Goal: Book appointment/travel/reservation

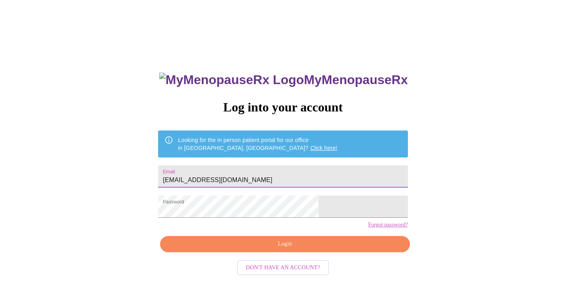
type input "[EMAIL_ADDRESS][DOMAIN_NAME]"
click at [276, 249] on span "Login" at bounding box center [284, 245] width 231 height 10
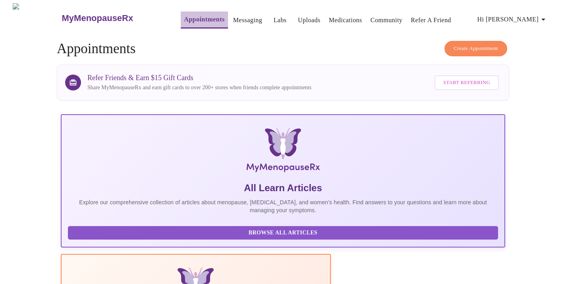
click at [188, 19] on link "Appointments" at bounding box center [204, 19] width 41 height 11
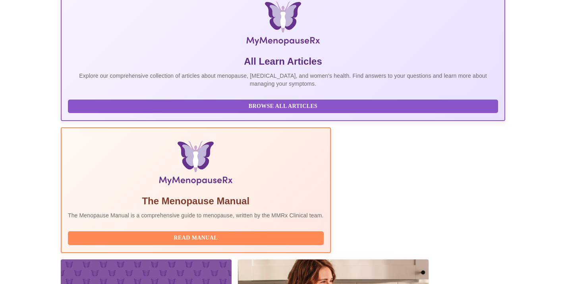
scroll to position [150, 0]
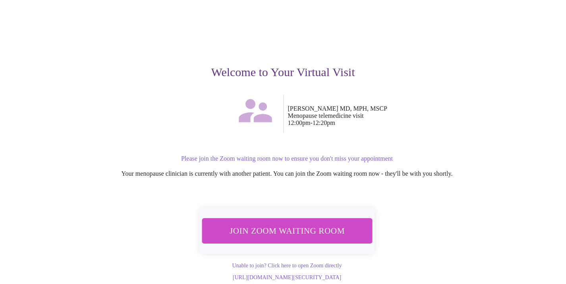
scroll to position [47, 0]
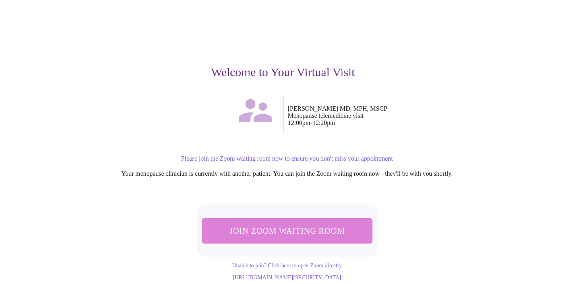
click at [319, 224] on span "Join Zoom Waiting Room" at bounding box center [286, 231] width 151 height 15
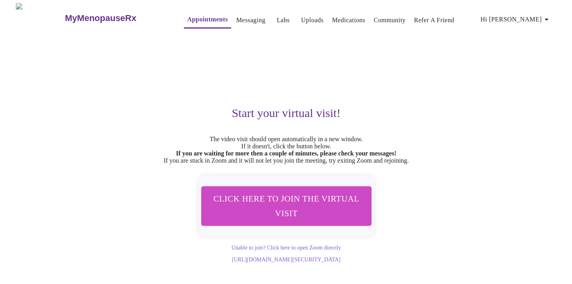
scroll to position [0, 0]
